Goal: Information Seeking & Learning: Find specific fact

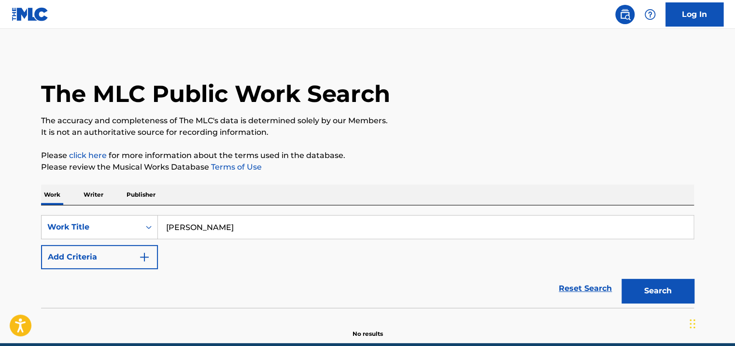
type input "[PERSON_NAME]"
click at [622, 279] on button "Search" at bounding box center [658, 291] width 72 height 24
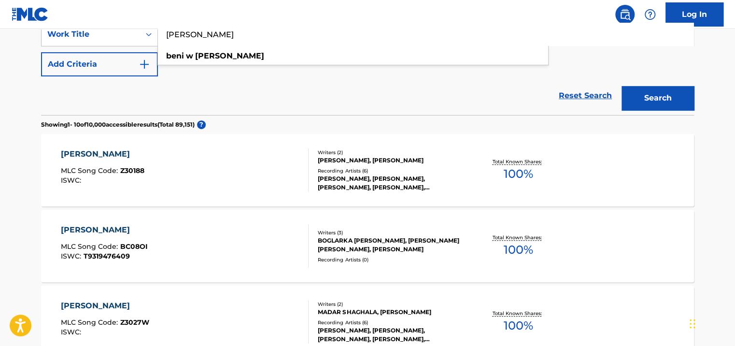
scroll to position [193, 0]
click at [409, 170] on div "Recording Artists ( 6 )" at bounding box center [391, 170] width 146 height 7
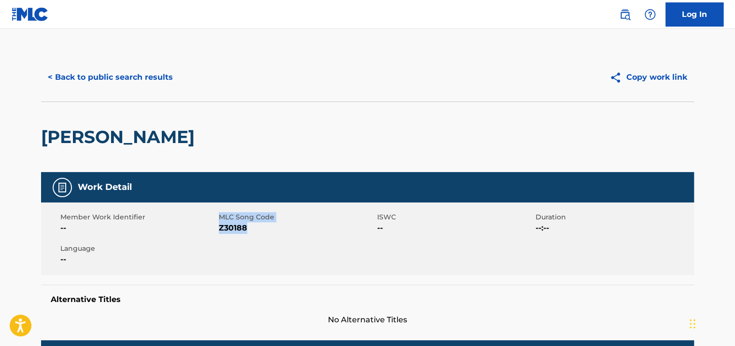
drag, startPoint x: 257, startPoint y: 228, endPoint x: 217, endPoint y: 227, distance: 40.6
click at [217, 227] on div "Member Work Identifier -- MLC Song Code Z30188 ISWC -- Duration --:-- Language …" at bounding box center [367, 238] width 653 height 72
drag, startPoint x: 216, startPoint y: 227, endPoint x: 233, endPoint y: 243, distance: 23.2
click at [233, 243] on div "Member Work Identifier -- MLC Song Code Z30188 ISWC -- Duration --:-- Language …" at bounding box center [367, 238] width 653 height 72
click at [181, 244] on span "Language" at bounding box center [138, 248] width 156 height 10
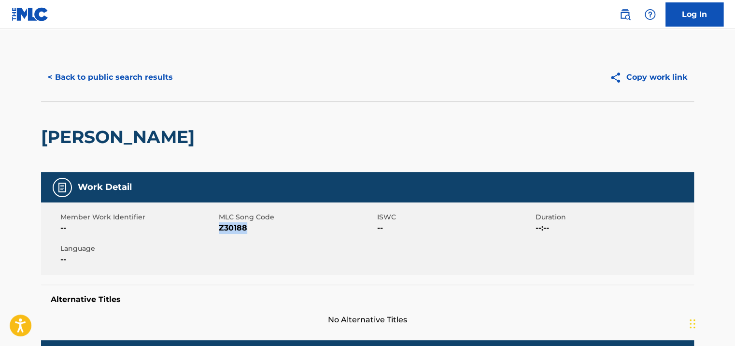
drag, startPoint x: 251, startPoint y: 232, endPoint x: 219, endPoint y: 229, distance: 32.0
click at [219, 229] on span "Z30188" at bounding box center [297, 228] width 156 height 12
copy span "Z30188"
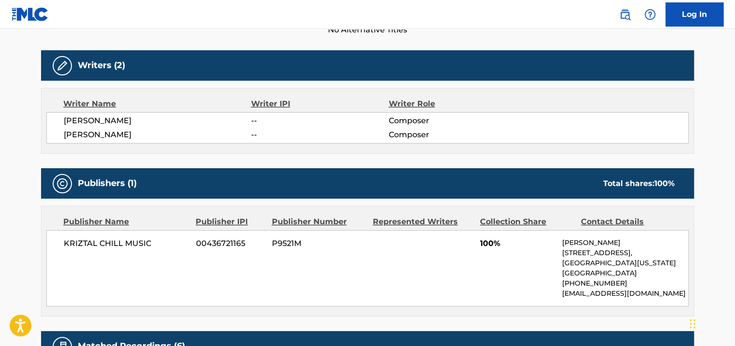
scroll to position [338, 0]
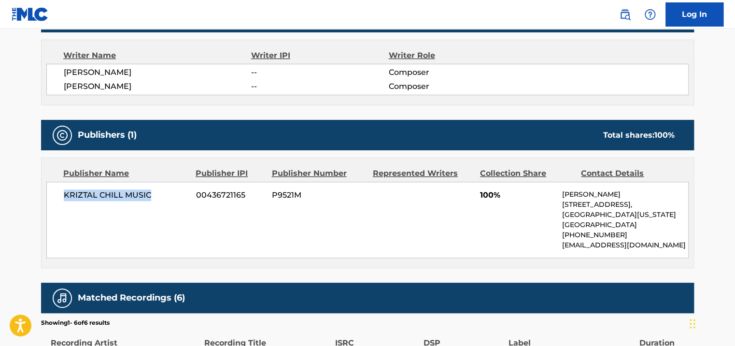
drag, startPoint x: 162, startPoint y: 191, endPoint x: 52, endPoint y: 193, distance: 110.6
click at [52, 193] on div "KRIZTAL CHILL MUSIC 00436721165 P9521M 100% [PERSON_NAME] [STREET_ADDRESS][US_S…" at bounding box center [367, 220] width 642 height 76
copy span "KRIZTAL CHILL MUSIC"
drag, startPoint x: 247, startPoint y: 193, endPoint x: 182, endPoint y: 193, distance: 65.7
click at [182, 193] on div "KRIZTAL CHILL MUSIC 00436721165 P9521M 100% [PERSON_NAME] [STREET_ADDRESS][US_S…" at bounding box center [367, 220] width 642 height 76
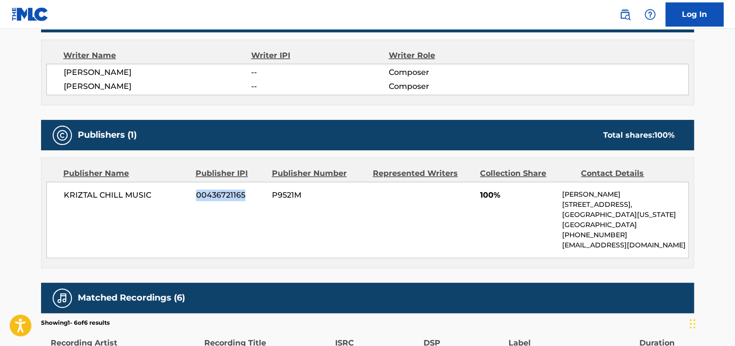
copy div "00436721165"
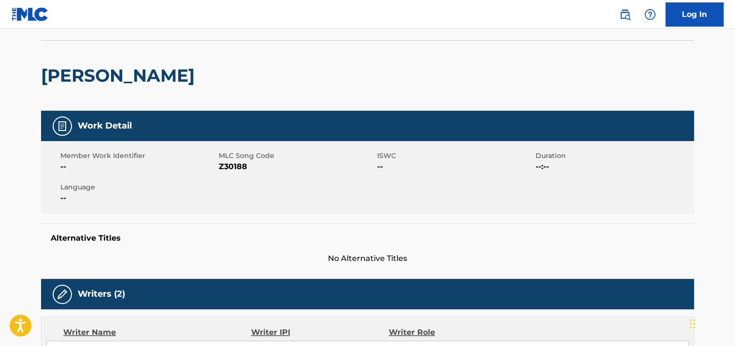
scroll to position [0, 0]
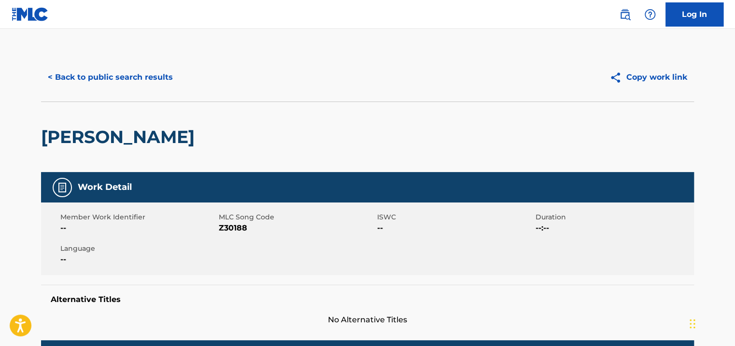
click at [149, 82] on button "< Back to public search results" at bounding box center [110, 77] width 139 height 24
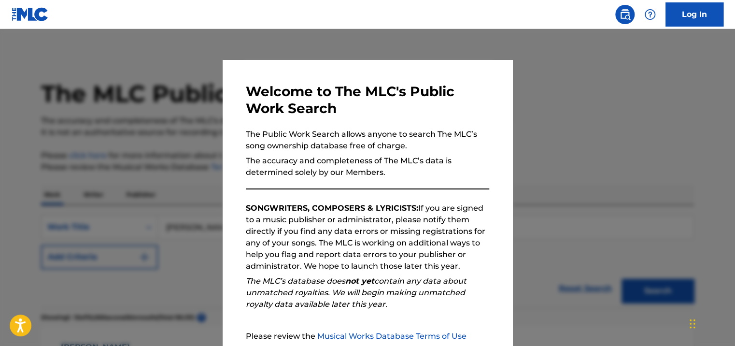
scroll to position [193, 0]
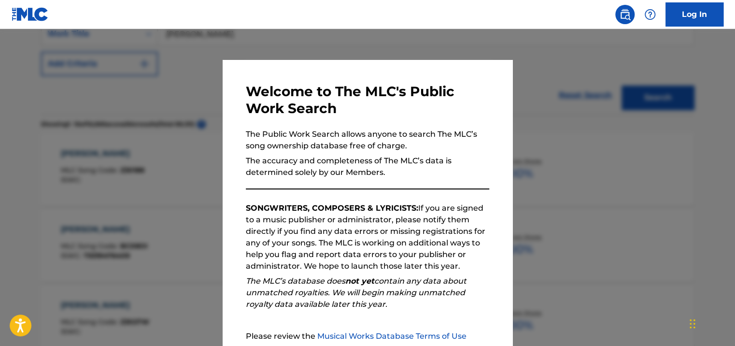
click at [142, 155] on div at bounding box center [367, 202] width 735 height 346
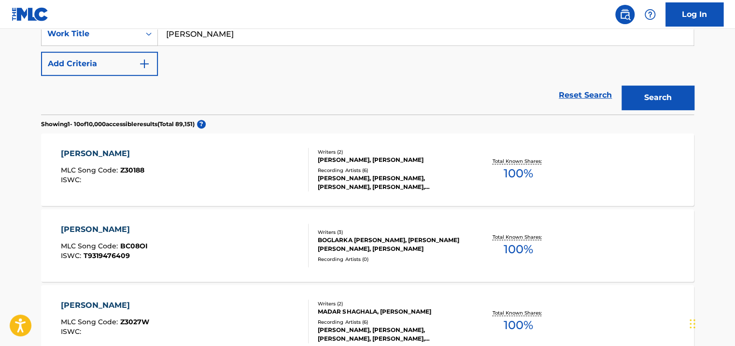
drag, startPoint x: 275, startPoint y: 37, endPoint x: 160, endPoint y: 38, distance: 114.9
click at [160, 37] on input "[PERSON_NAME]" at bounding box center [426, 33] width 536 height 23
type input "b syria sh"
click at [622, 85] on button "Search" at bounding box center [658, 97] width 72 height 24
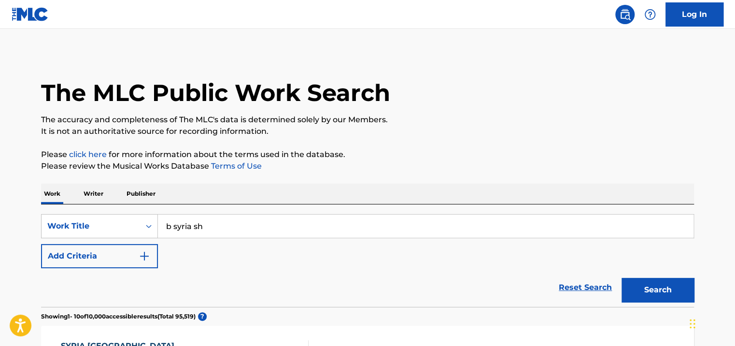
scroll to position [0, 0]
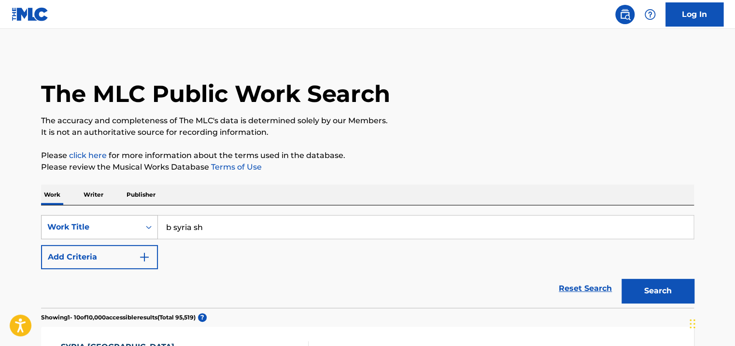
drag, startPoint x: 246, startPoint y: 223, endPoint x: 151, endPoint y: 224, distance: 95.1
click at [151, 224] on div "SearchWithCriteria87c7c1c1-19f7-475c-89fd-406915bd30cb Work Title b syria sh" at bounding box center [367, 227] width 653 height 24
click at [151, 224] on icon "Search Form" at bounding box center [149, 227] width 10 height 10
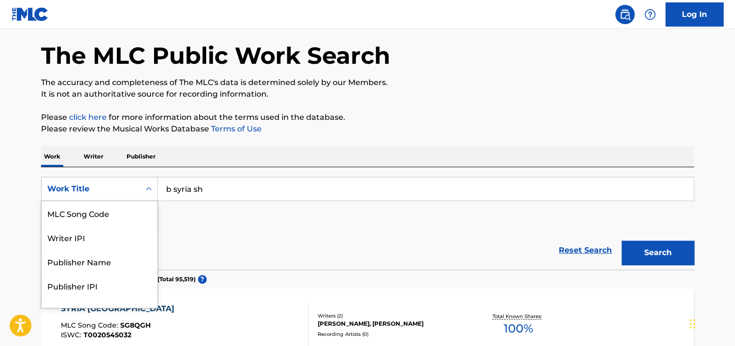
scroll to position [39, 0]
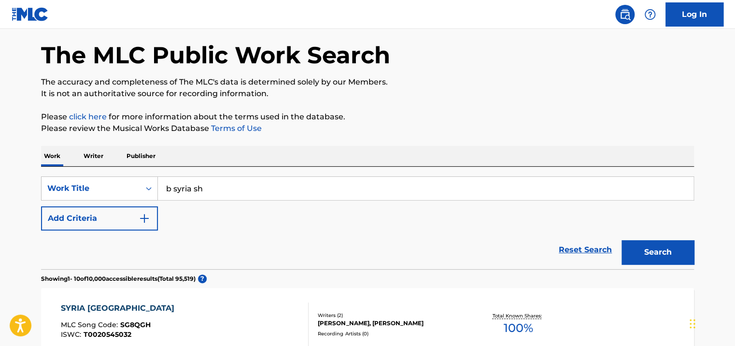
drag, startPoint x: 317, startPoint y: 182, endPoint x: 161, endPoint y: 192, distance: 155.9
click at [161, 192] on input "b syria sh" at bounding box center [426, 188] width 536 height 23
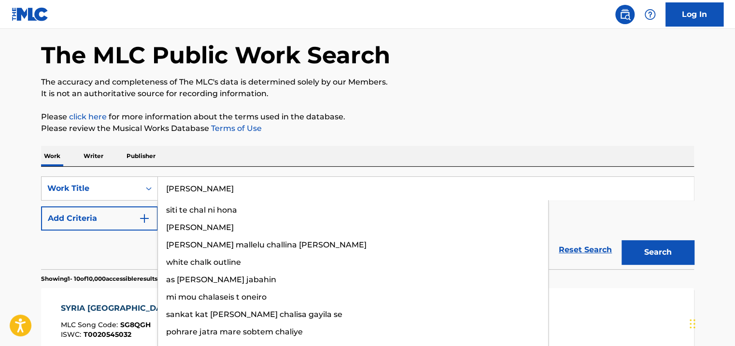
click at [622, 240] on button "Search" at bounding box center [658, 252] width 72 height 24
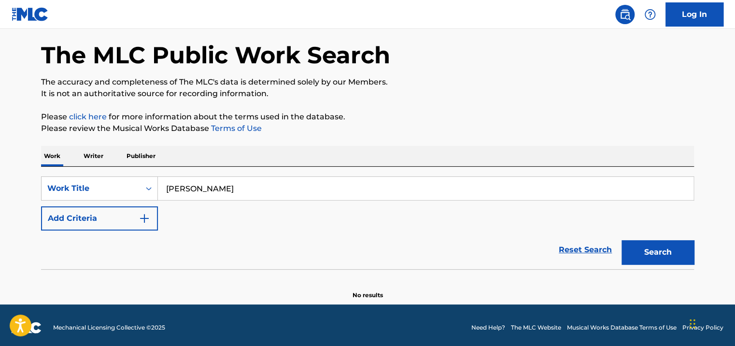
click at [14, 310] on footer "Mechanical Licensing Collective © 2025 Need Help? The MLC Website Musical Works…" at bounding box center [367, 327] width 735 height 46
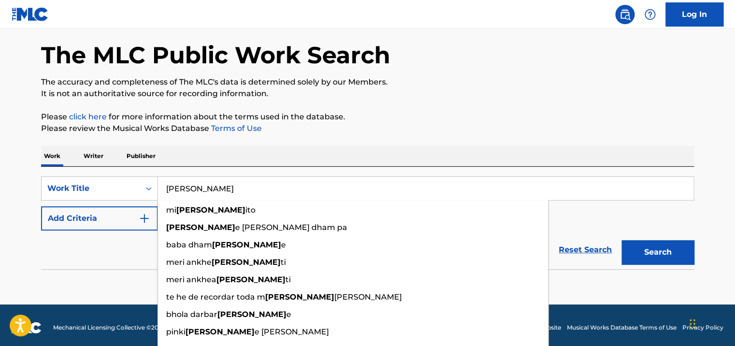
click at [183, 188] on input "[PERSON_NAME]" at bounding box center [426, 188] width 536 height 23
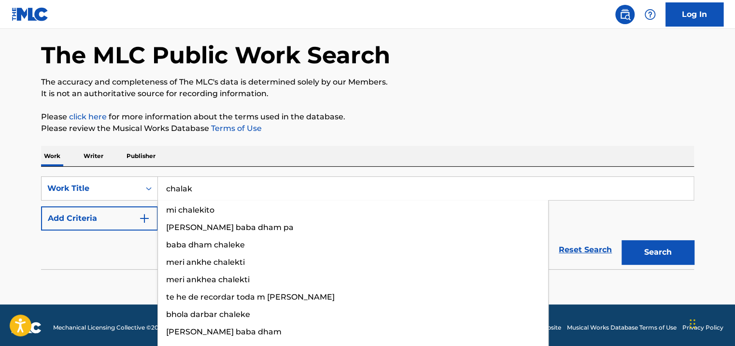
click at [622, 240] on button "Search" at bounding box center [658, 252] width 72 height 24
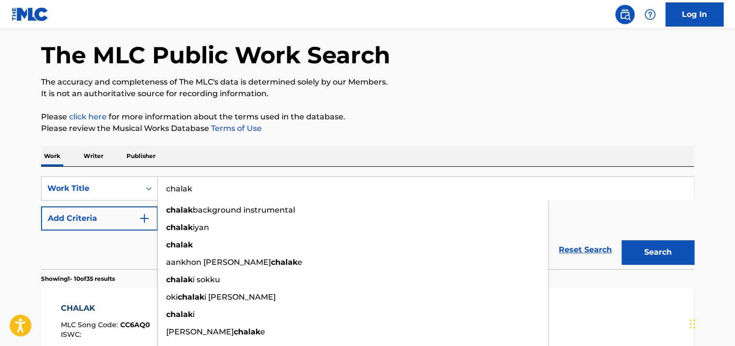
click at [0, 257] on html "Accessibility Screen-Reader Guide, Feedback, and Issue Reporting | New window C…" at bounding box center [367, 134] width 735 height 346
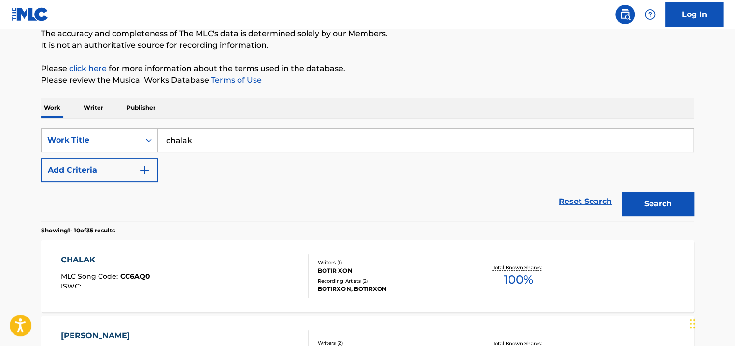
scroll to position [0, 0]
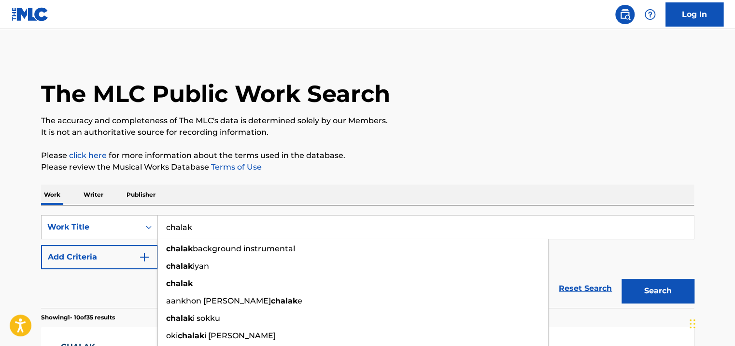
click at [170, 228] on input "chalak" at bounding box center [426, 226] width 536 height 23
click at [622, 279] on button "Search" at bounding box center [658, 291] width 72 height 24
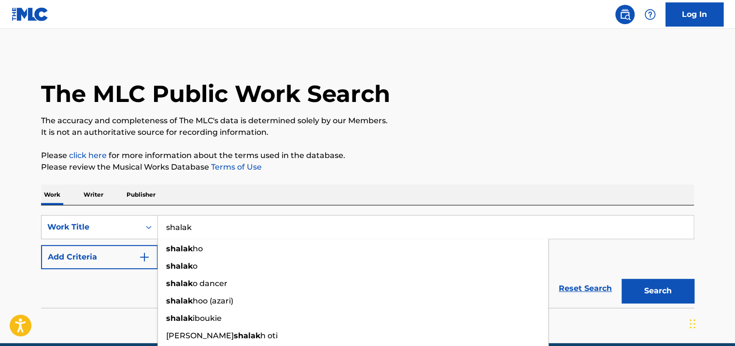
click at [0, 262] on html "Accessibility Screen-Reader Guide, Feedback, and Issue Reporting | New window C…" at bounding box center [367, 173] width 735 height 346
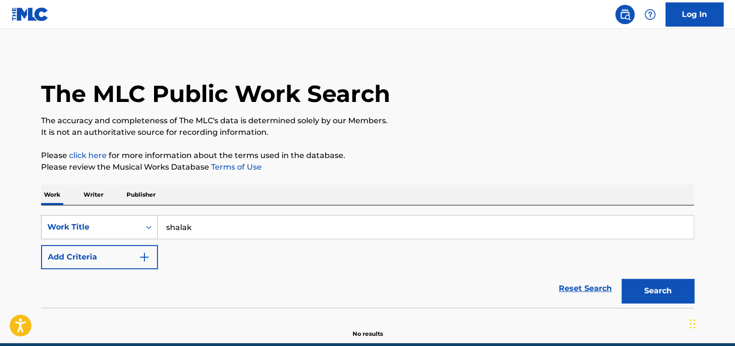
drag, startPoint x: 239, startPoint y: 224, endPoint x: 115, endPoint y: 227, distance: 123.7
click at [115, 227] on div "SearchWithCriteria87c7c1c1-19f7-475c-89fd-406915bd30cb Work Title shalak" at bounding box center [367, 227] width 653 height 24
click at [622, 279] on button "Search" at bounding box center [658, 291] width 72 height 24
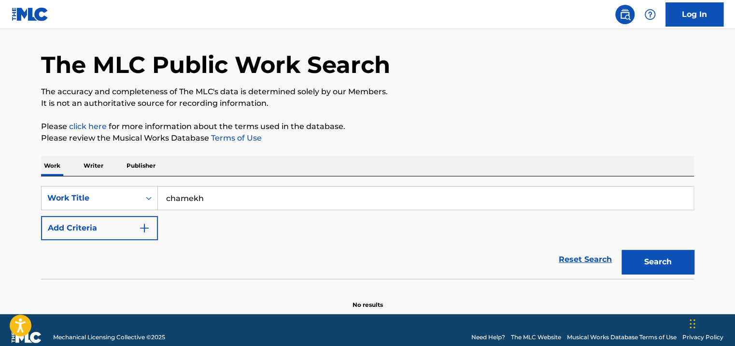
scroll to position [43, 0]
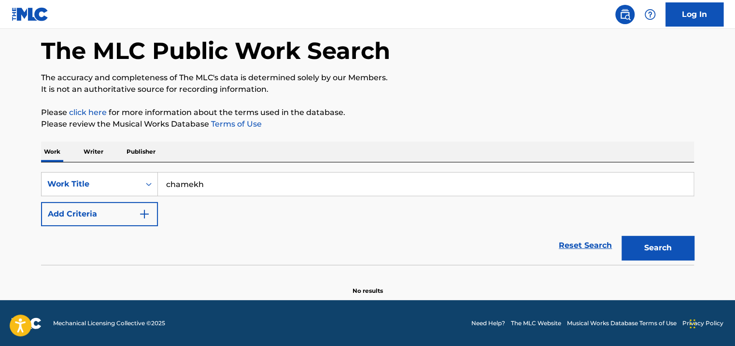
drag, startPoint x: 172, startPoint y: 184, endPoint x: 165, endPoint y: 184, distance: 7.2
click at [165, 184] on input "chamekh" at bounding box center [426, 183] width 536 height 23
click at [622, 236] on button "Search" at bounding box center [658, 248] width 72 height 24
drag, startPoint x: 166, startPoint y: 179, endPoint x: 128, endPoint y: 179, distance: 37.7
click at [130, 179] on div "SearchWithCriteria87c7c1c1-19f7-475c-89fd-406915bd30cb Work Title shamekh adona…" at bounding box center [367, 184] width 653 height 24
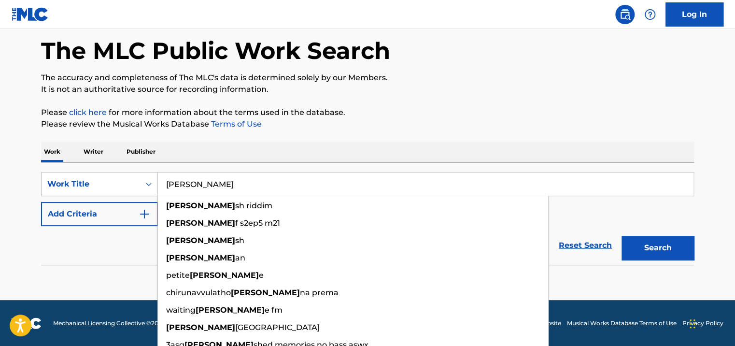
click at [622, 236] on button "Search" at bounding box center [658, 248] width 72 height 24
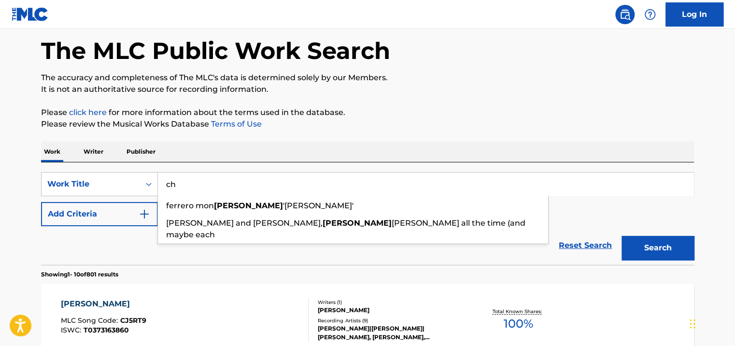
type input "c"
